Goal: Transaction & Acquisition: Purchase product/service

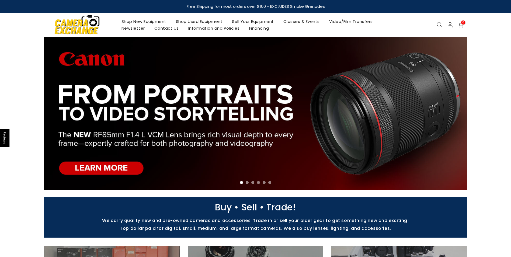
click at [150, 21] on link "Shop New Equipment" at bounding box center [144, 21] width 54 height 7
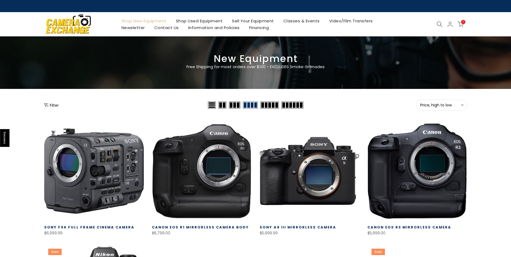
click at [53, 104] on button "Filter" at bounding box center [51, 104] width 15 height 5
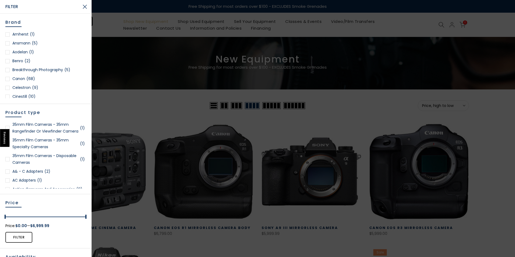
click at [6, 77] on div at bounding box center [7, 79] width 4 height 4
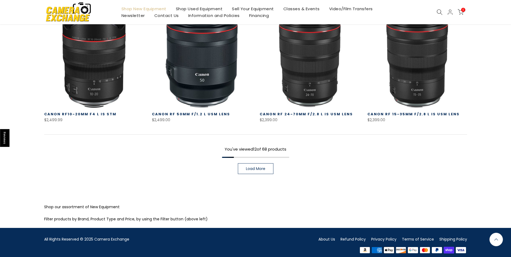
scroll to position [396, 0]
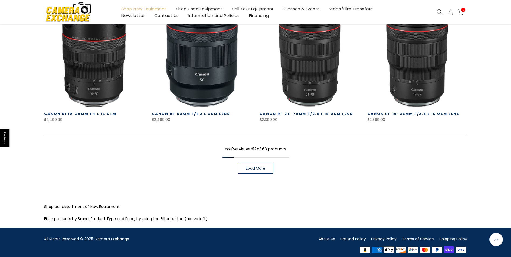
click at [251, 166] on span "Load More" at bounding box center [255, 168] width 19 height 4
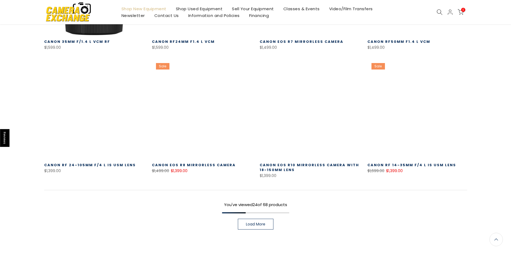
scroll to position [719, 0]
